Goal: Transaction & Acquisition: Obtain resource

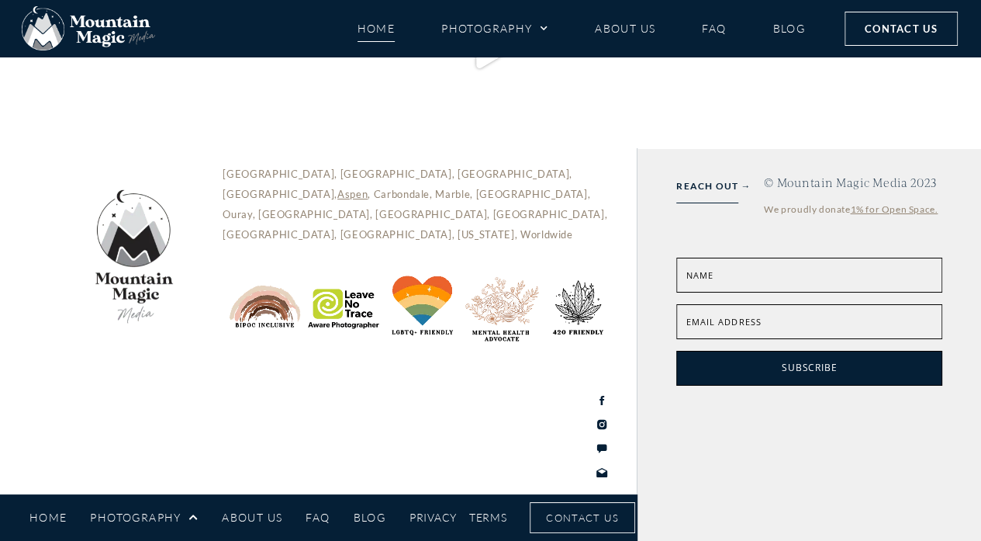
scroll to position [7282, 0]
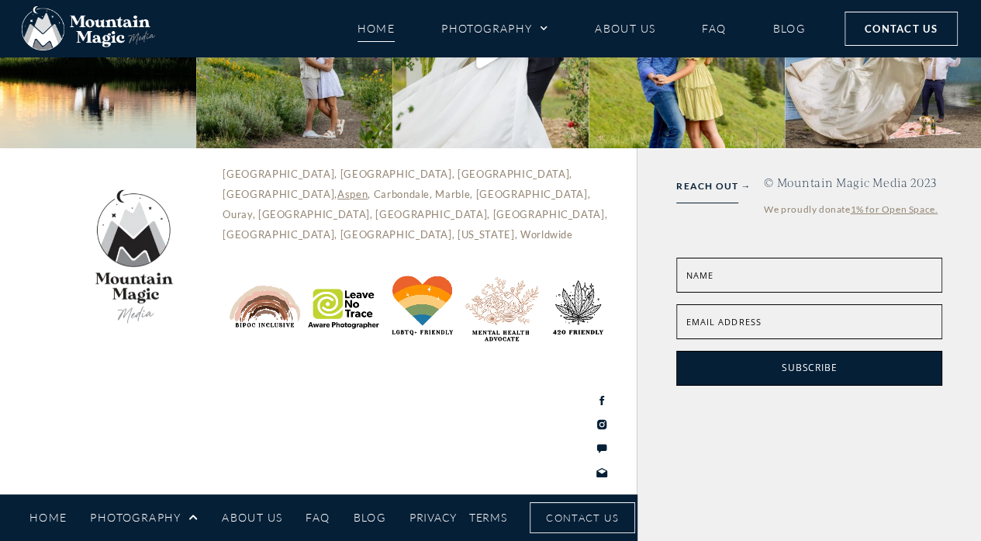
click at [253, 212] on p "[GEOGRAPHIC_DATA], [GEOGRAPHIC_DATA], [GEOGRAPHIC_DATA], [GEOGRAPHIC_DATA], [GE…" at bounding box center [422, 204] width 399 height 81
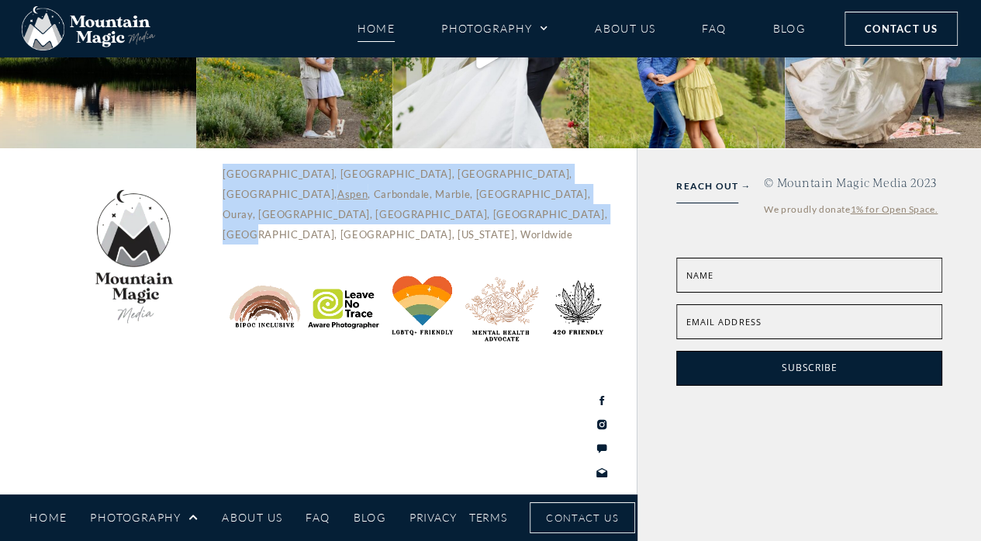
drag, startPoint x: 253, startPoint y: 212, endPoint x: 585, endPoint y: 241, distance: 333.3
click at [585, 241] on p "[GEOGRAPHIC_DATA], [GEOGRAPHIC_DATA], [GEOGRAPHIC_DATA], [GEOGRAPHIC_DATA], [GE…" at bounding box center [422, 204] width 399 height 81
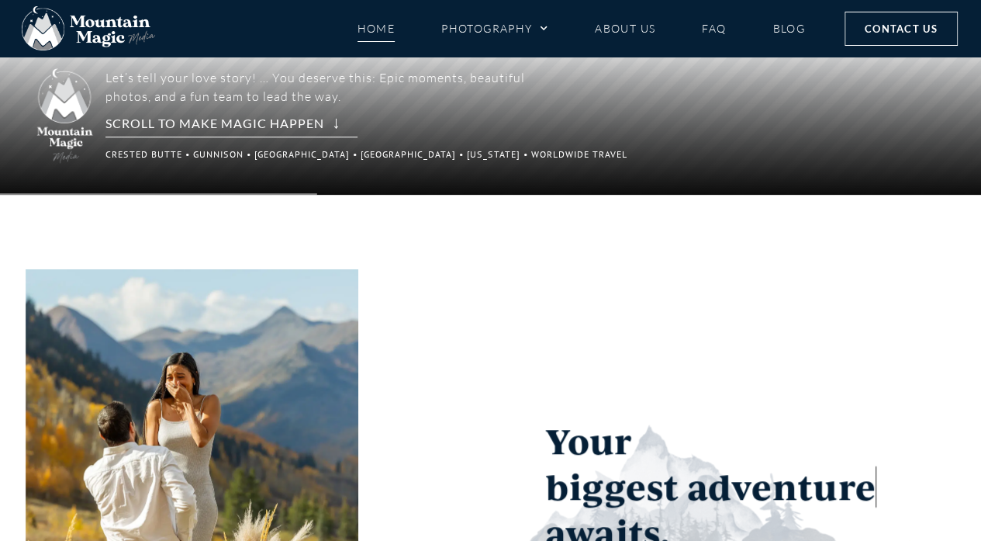
scroll to position [213, 0]
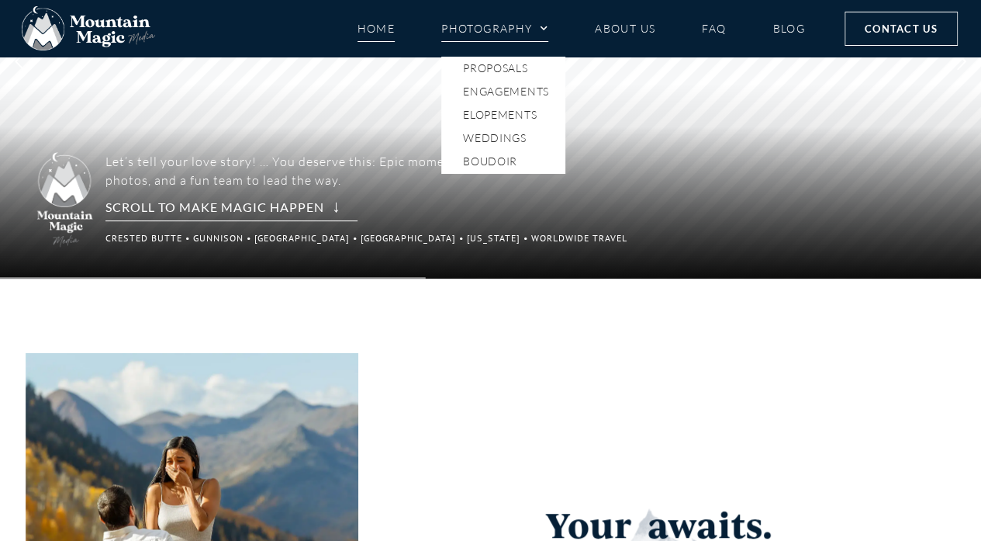
click at [539, 28] on span "Menu" at bounding box center [541, 28] width 16 height 23
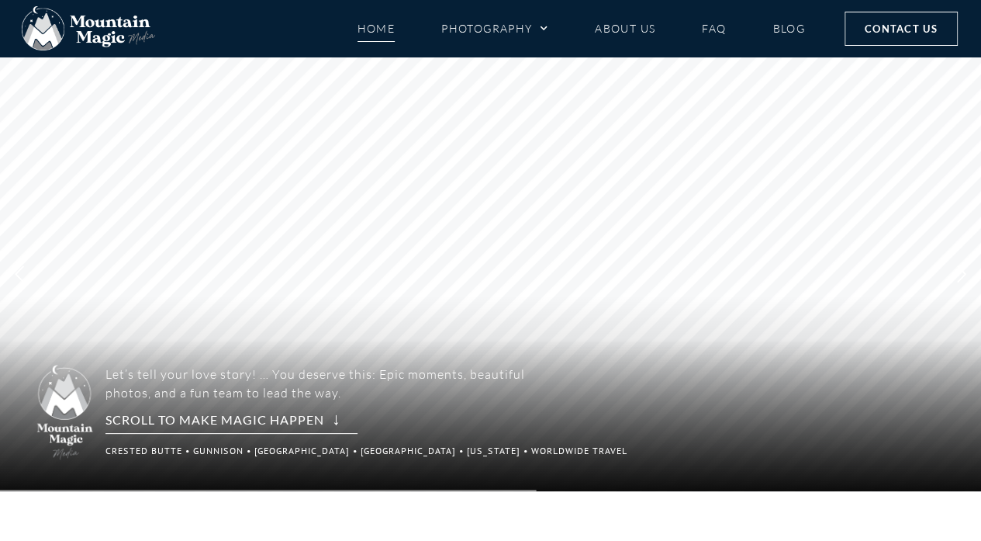
click at [556, 33] on li "Photography Proposals Engagements Elopements Weddings Boudoir" at bounding box center [495, 28] width 154 height 27
click at [549, 27] on li "Photography Proposals Engagements Elopements Weddings Boudoir" at bounding box center [495, 28] width 154 height 27
click at [544, 27] on span "Menu" at bounding box center [541, 28] width 16 height 23
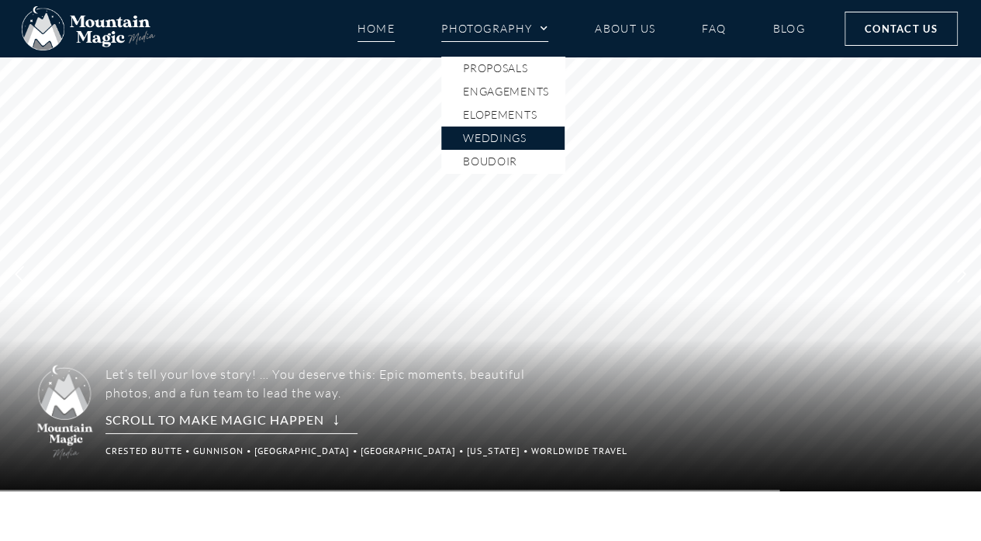
click at [500, 137] on link "Weddings" at bounding box center [502, 137] width 123 height 23
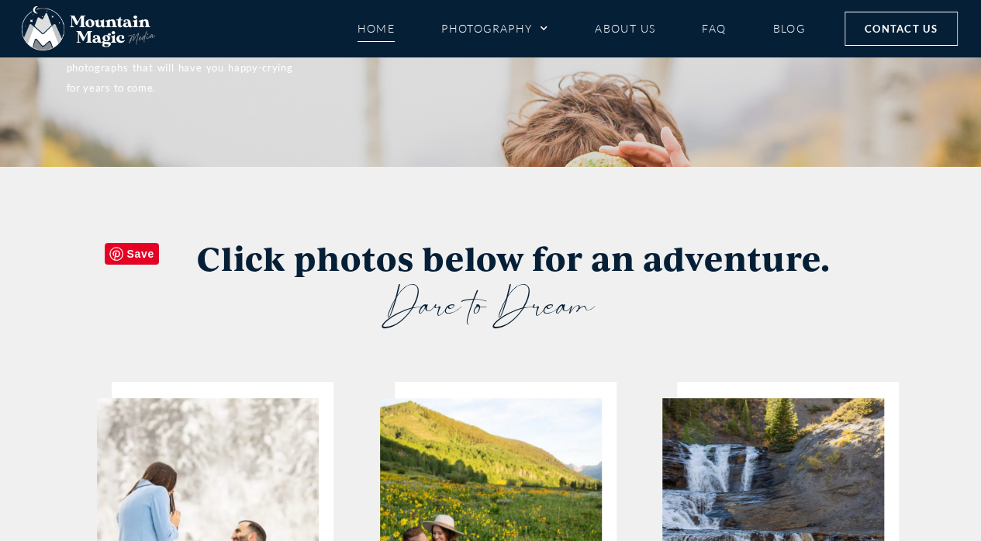
scroll to position [2870, 0]
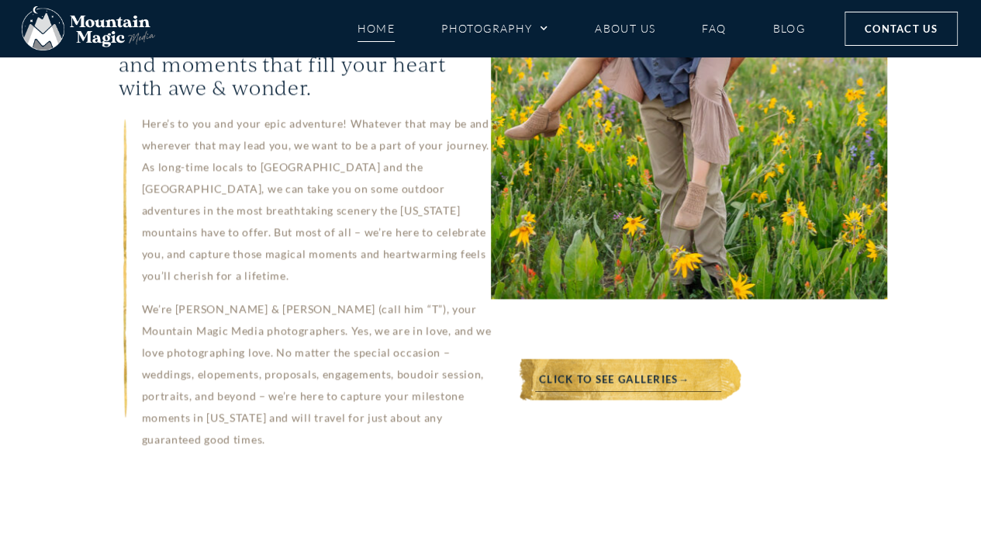
click at [636, 358] on link "Click to see galleries→" at bounding box center [614, 378] width 208 height 41
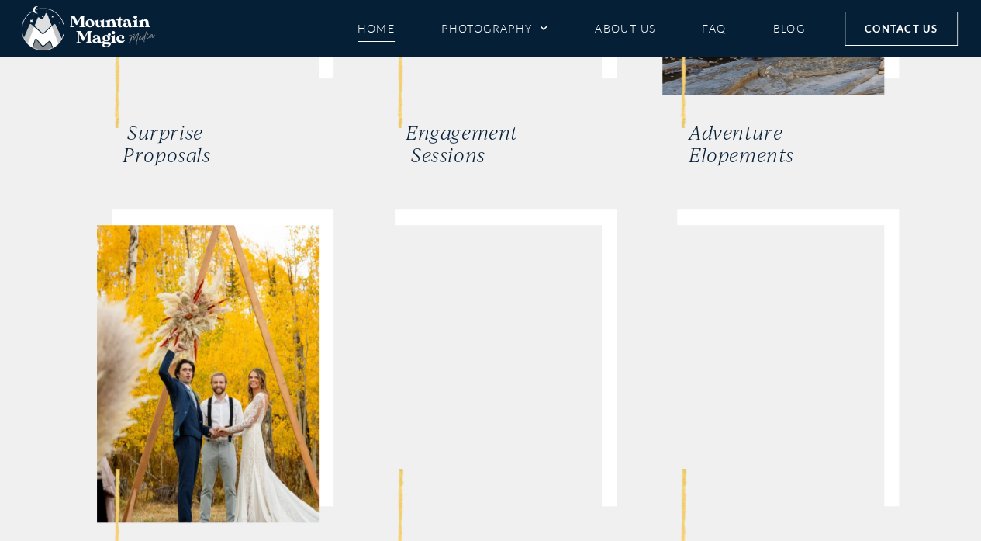
scroll to position [3417, 0]
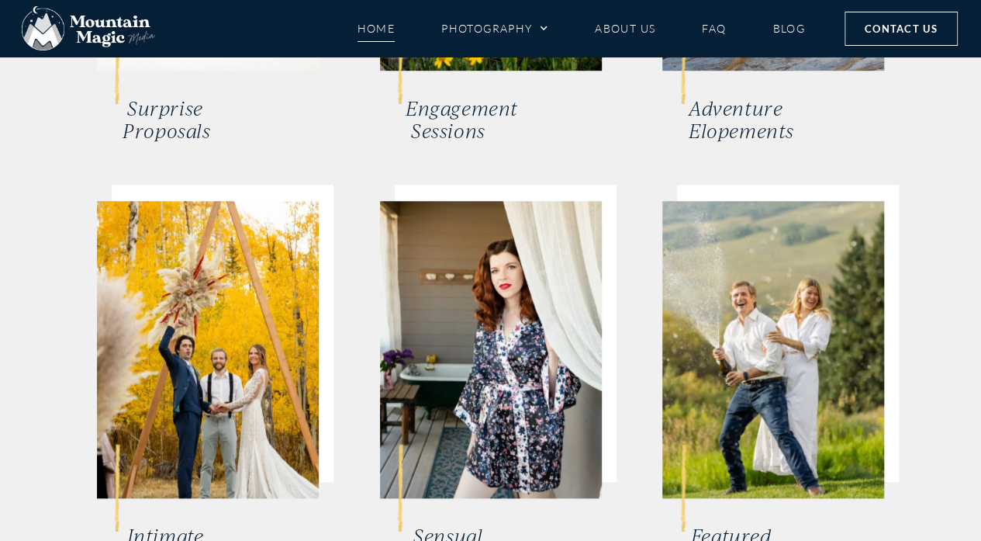
click at [160, 524] on link "Intimate Weddings" at bounding box center [166, 547] width 87 height 47
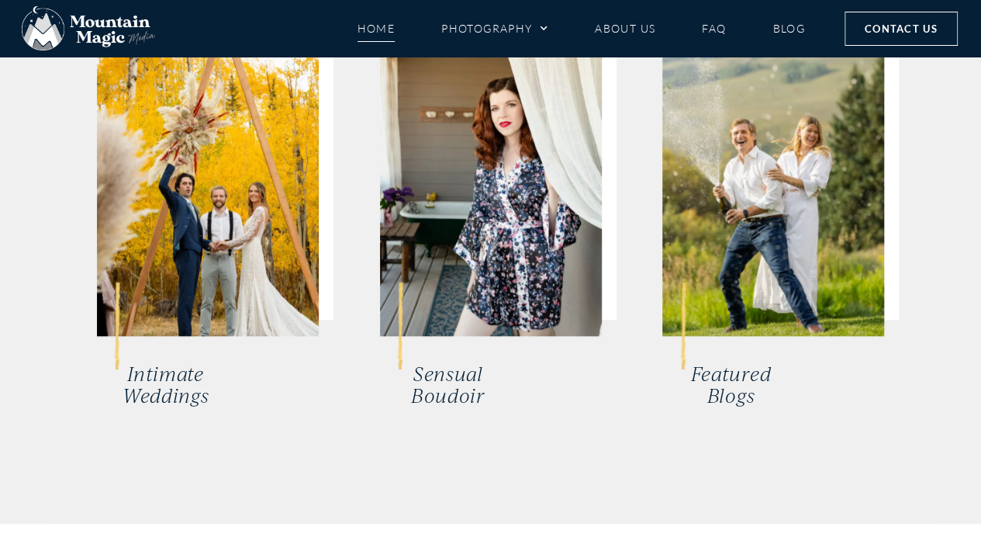
scroll to position [3649, 0]
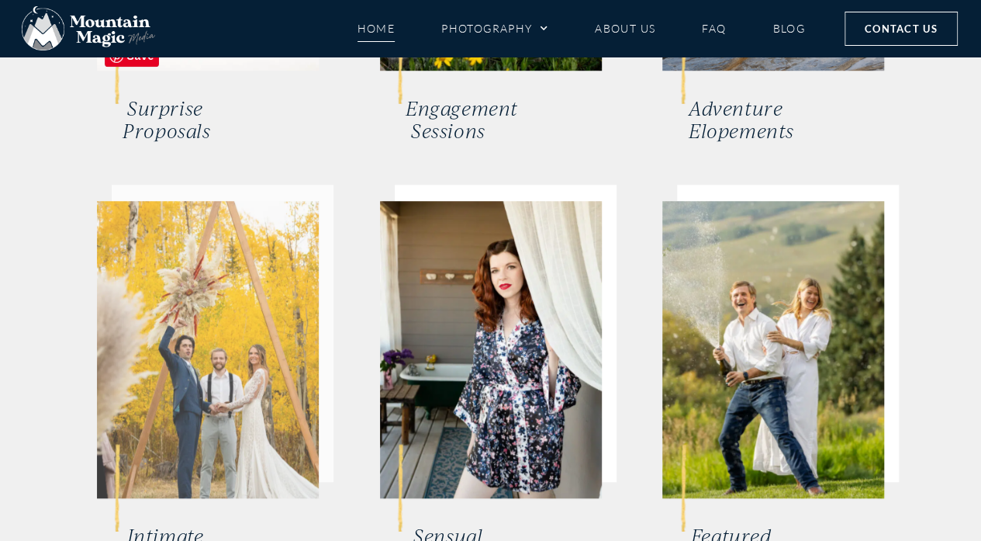
click at [203, 240] on img at bounding box center [208, 349] width 222 height 297
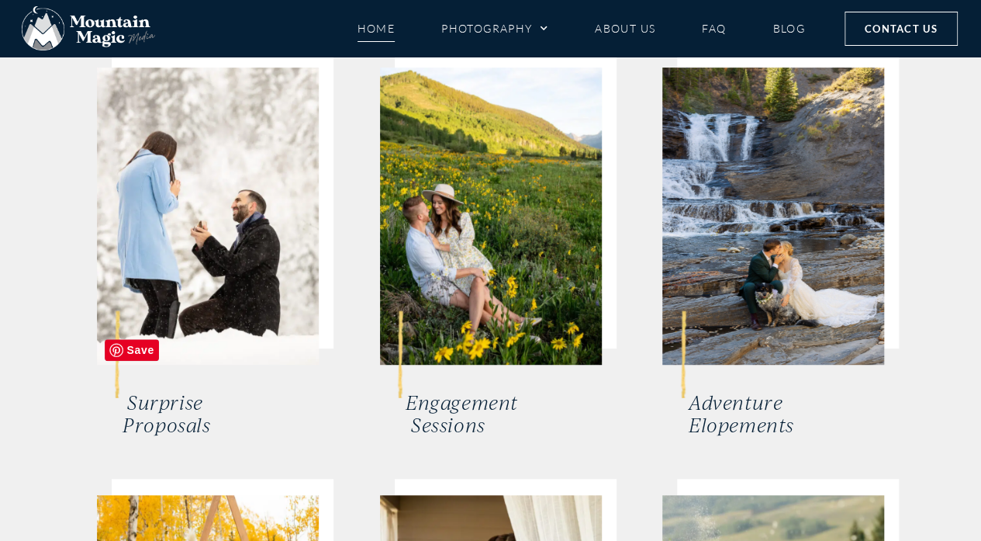
scroll to position [3029, 0]
